Goal: Information Seeking & Learning: Check status

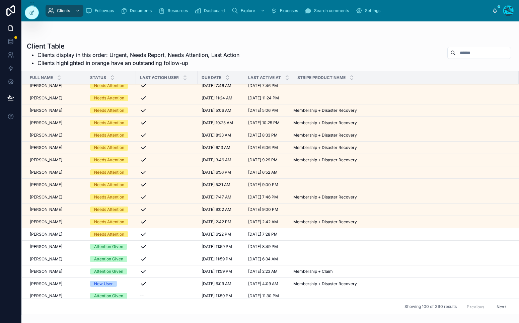
scroll to position [96, 0]
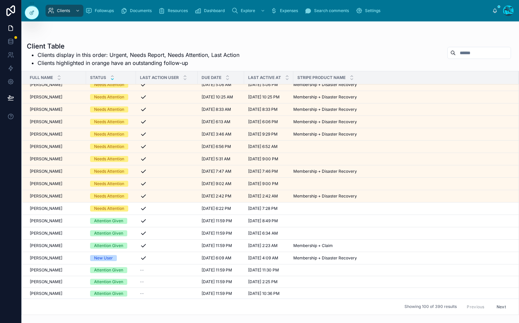
click at [110, 80] on icon at bounding box center [112, 79] width 4 height 4
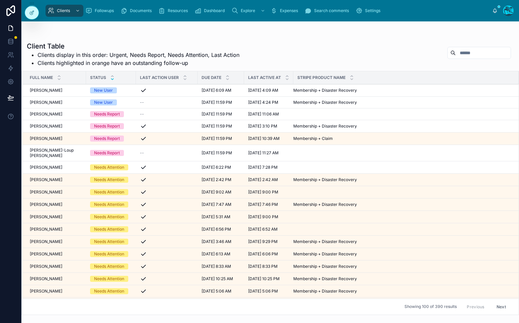
click at [51, 100] on span "[PERSON_NAME]" at bounding box center [46, 102] width 32 height 5
